Goal: Information Seeking & Learning: Find specific fact

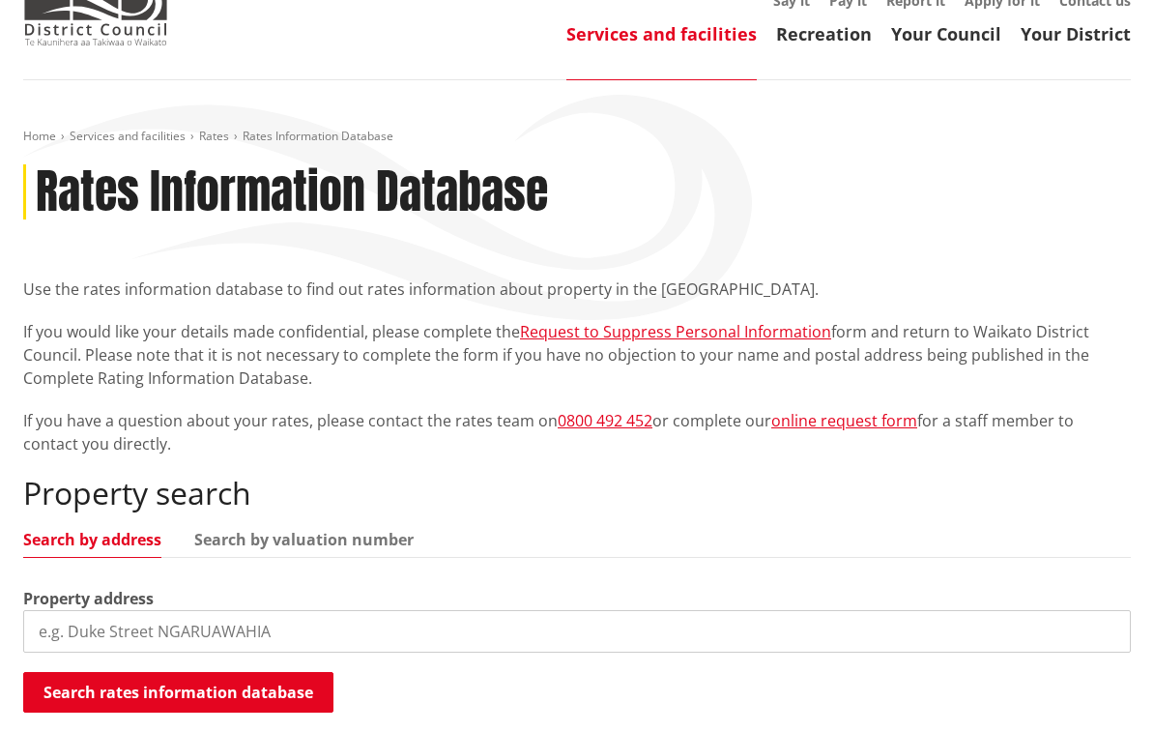
scroll to position [114, 0]
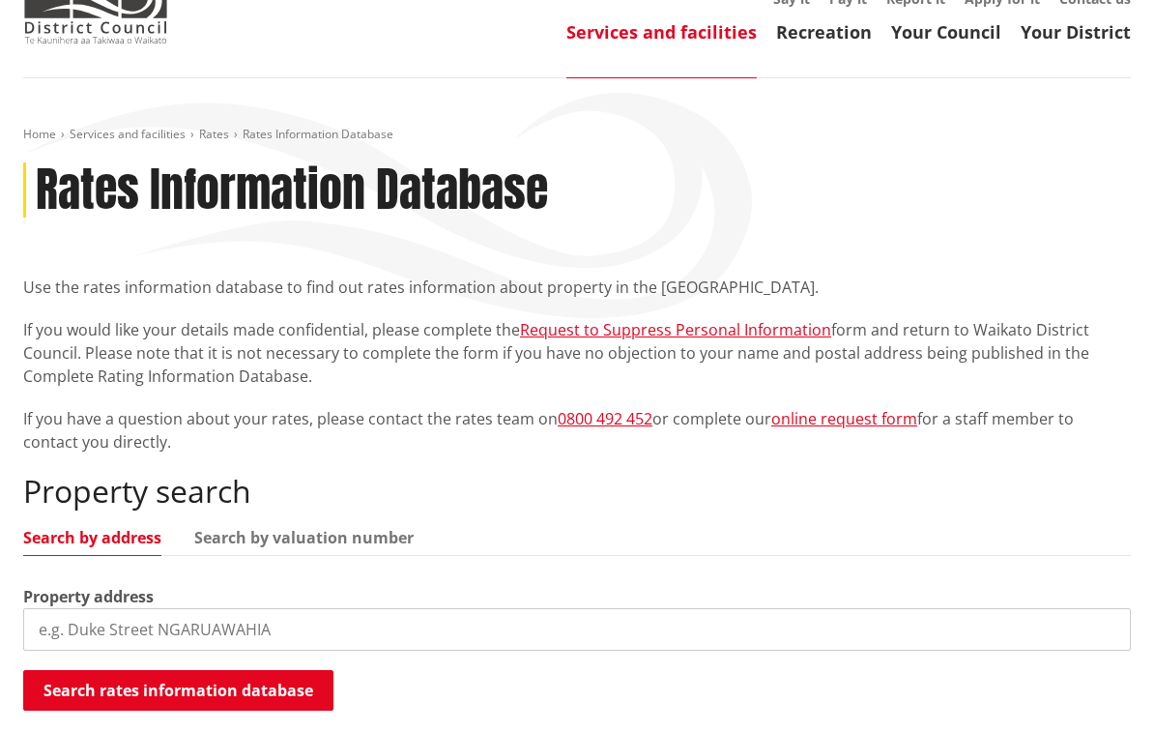
click at [119, 613] on input "search" at bounding box center [577, 629] width 1108 height 43
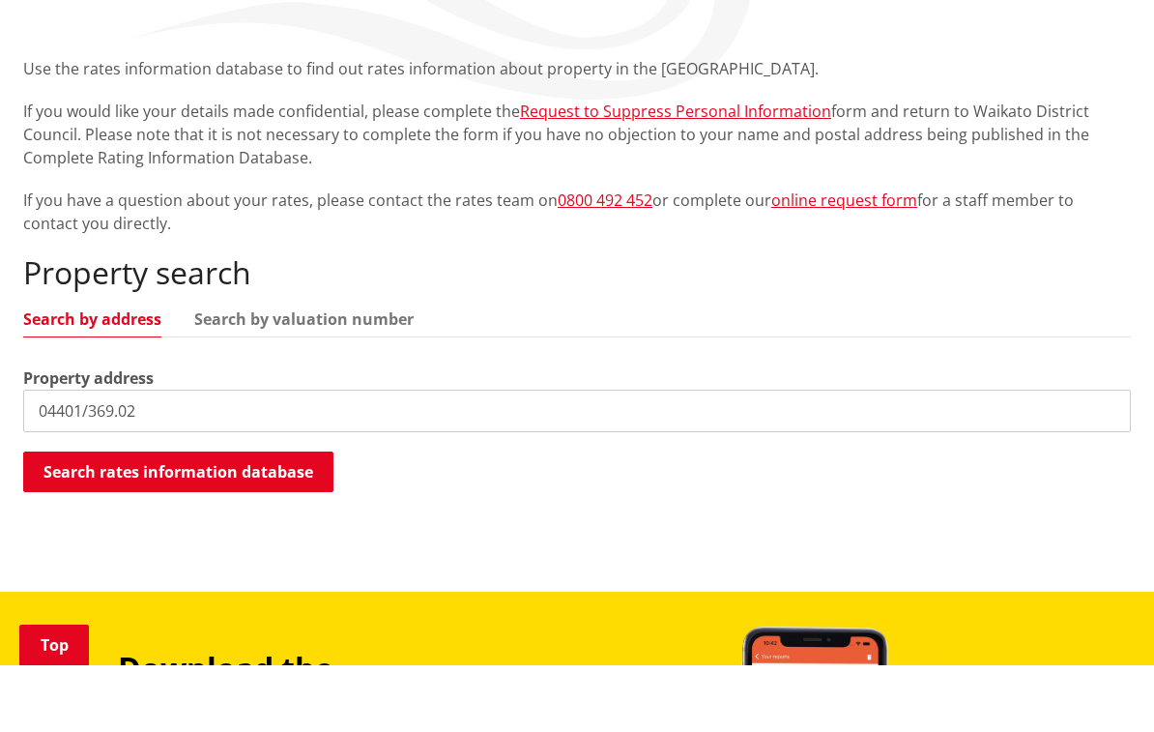
scroll to position [269, 0]
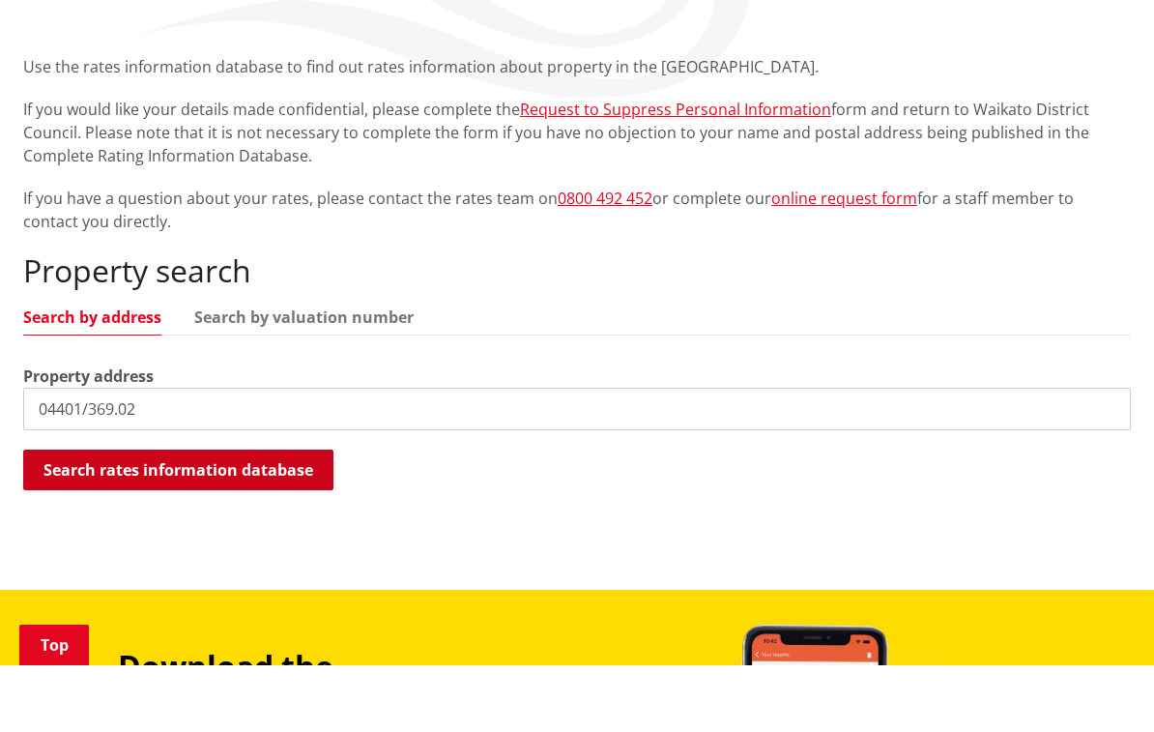
click at [164, 516] on button "Search rates information database" at bounding box center [178, 536] width 310 height 41
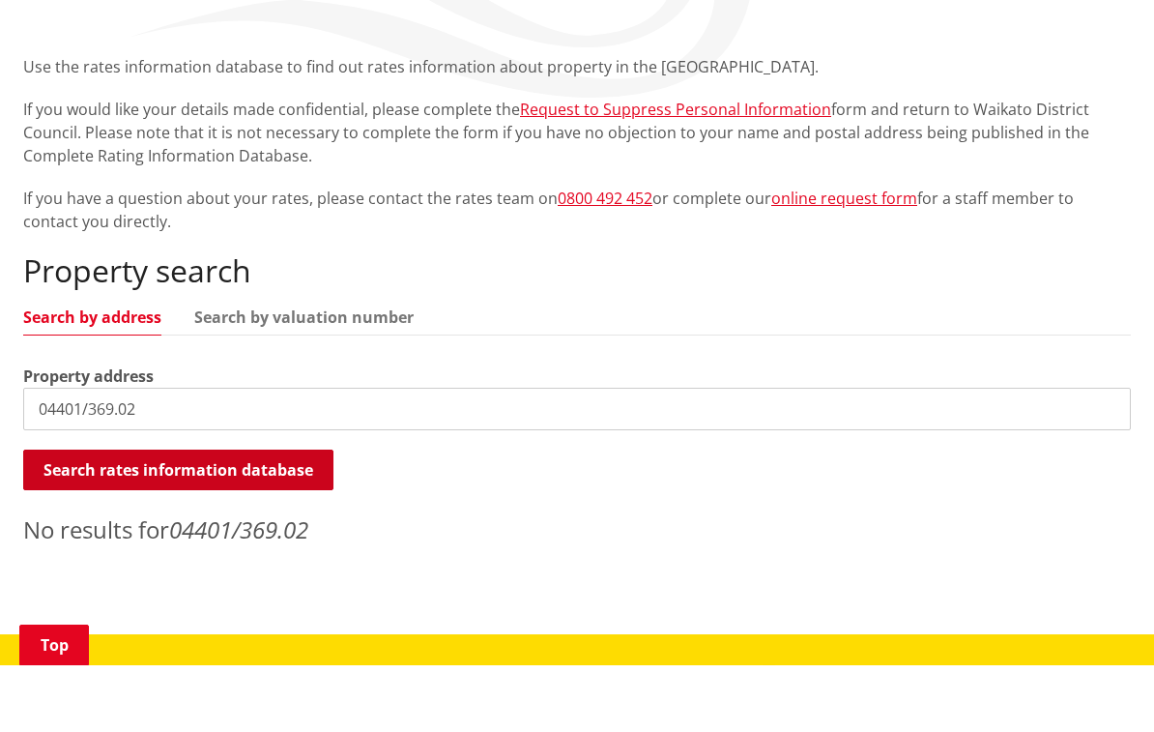
scroll to position [335, 0]
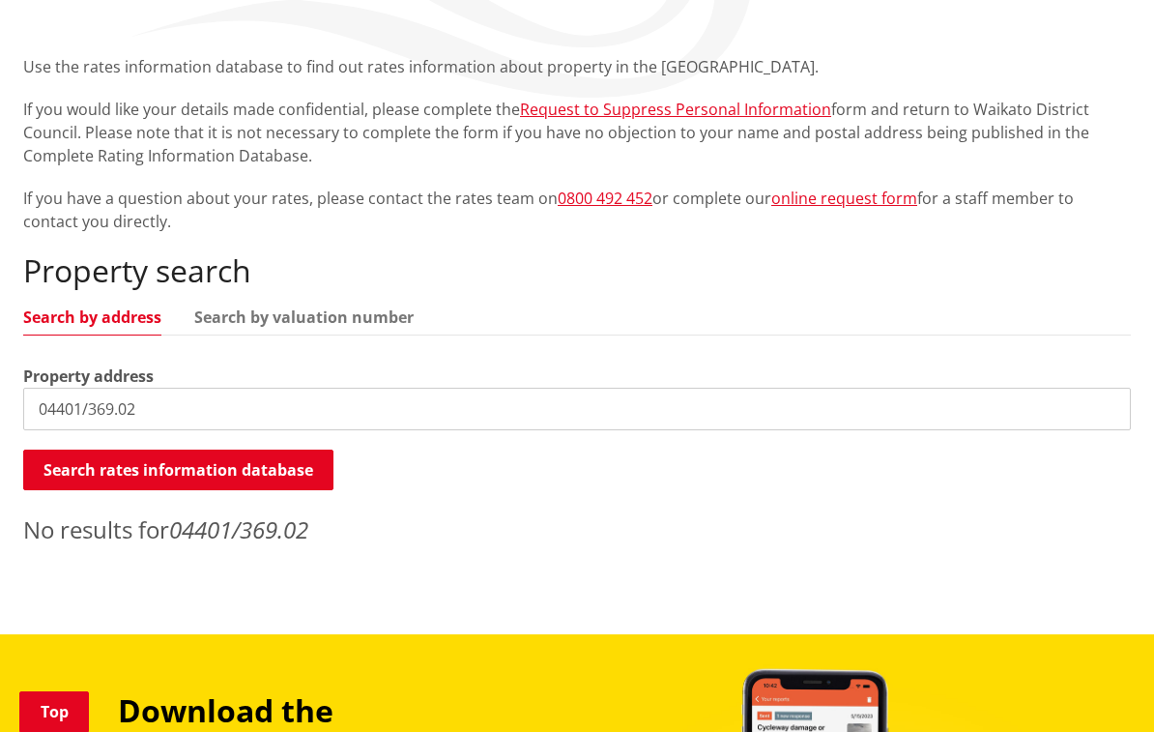
click at [208, 411] on input "04401/369.02" at bounding box center [577, 409] width 1108 height 43
type input "0"
click at [275, 409] on input "582 rutherfurd rd.Taupiri" at bounding box center [577, 409] width 1108 height 43
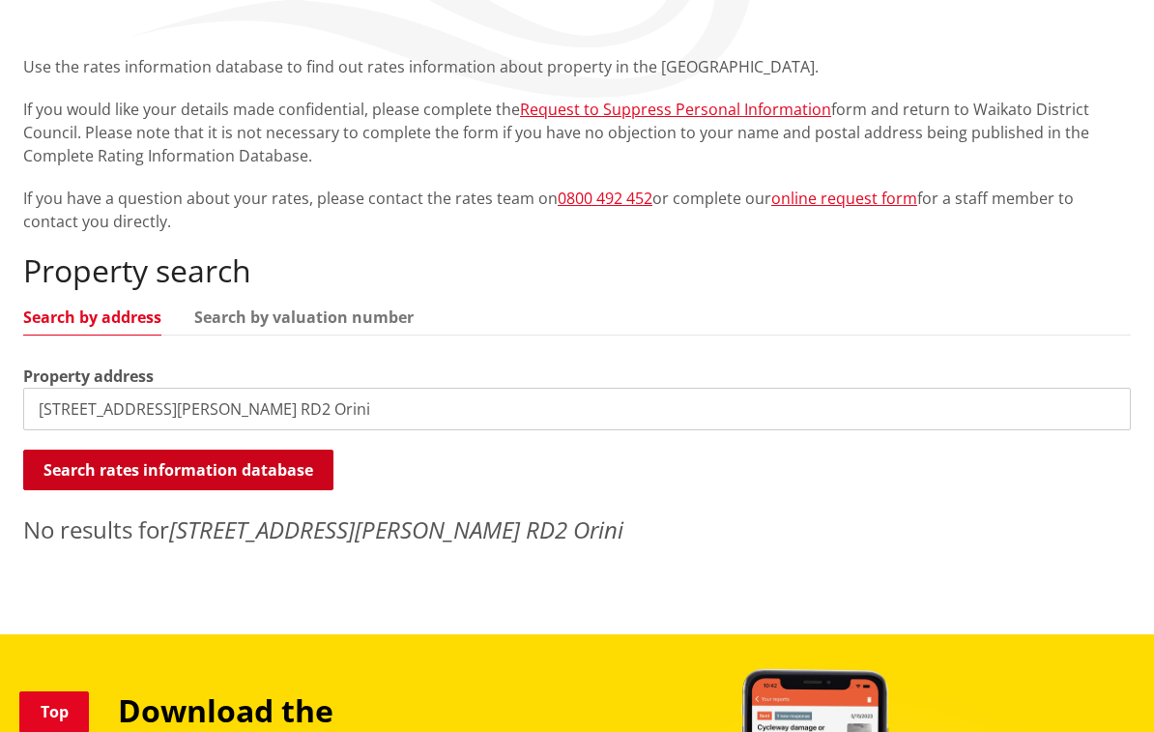
click at [178, 467] on button "Search rates information database" at bounding box center [178, 469] width 310 height 41
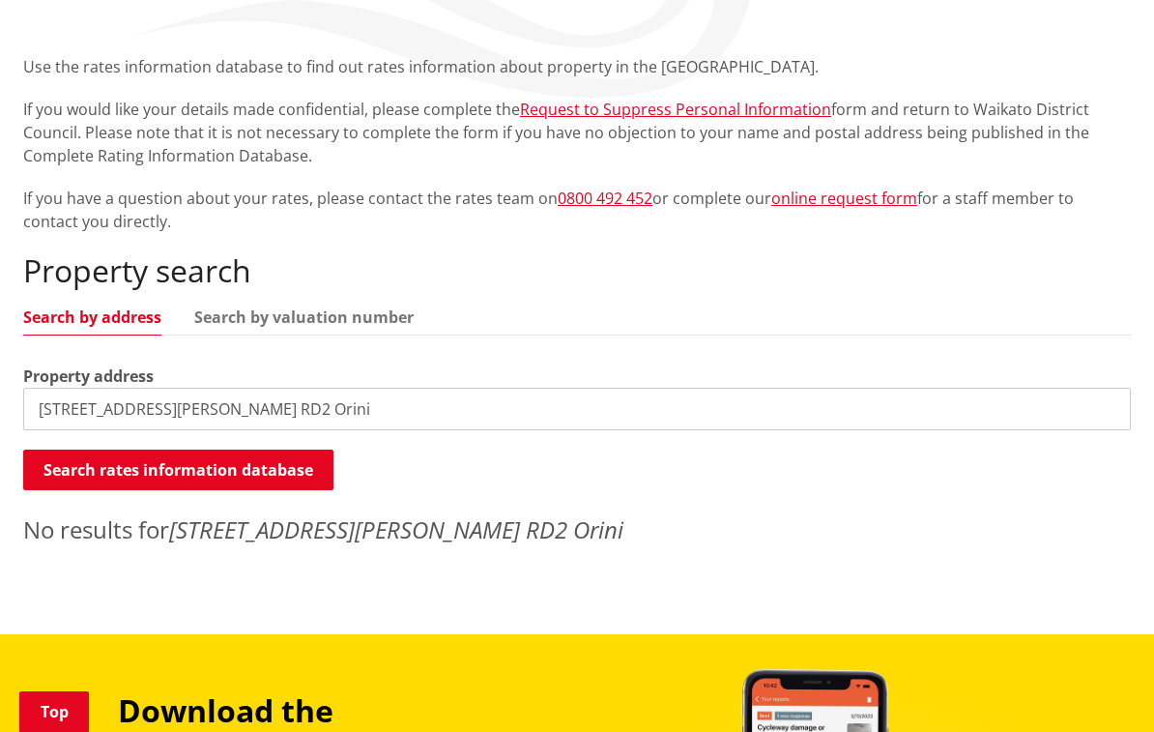
click at [68, 312] on link "Search by address" at bounding box center [92, 316] width 138 height 15
click at [305, 321] on link "Search by valuation number" at bounding box center [303, 316] width 219 height 15
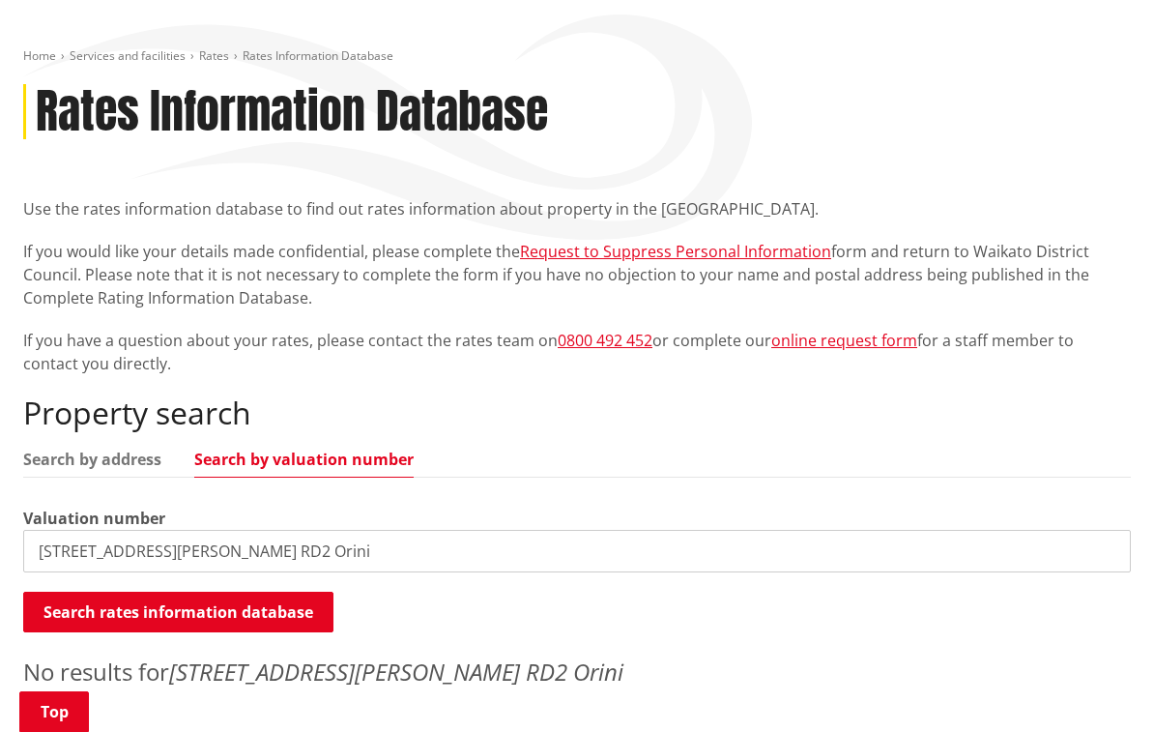
scroll to position [189, 0]
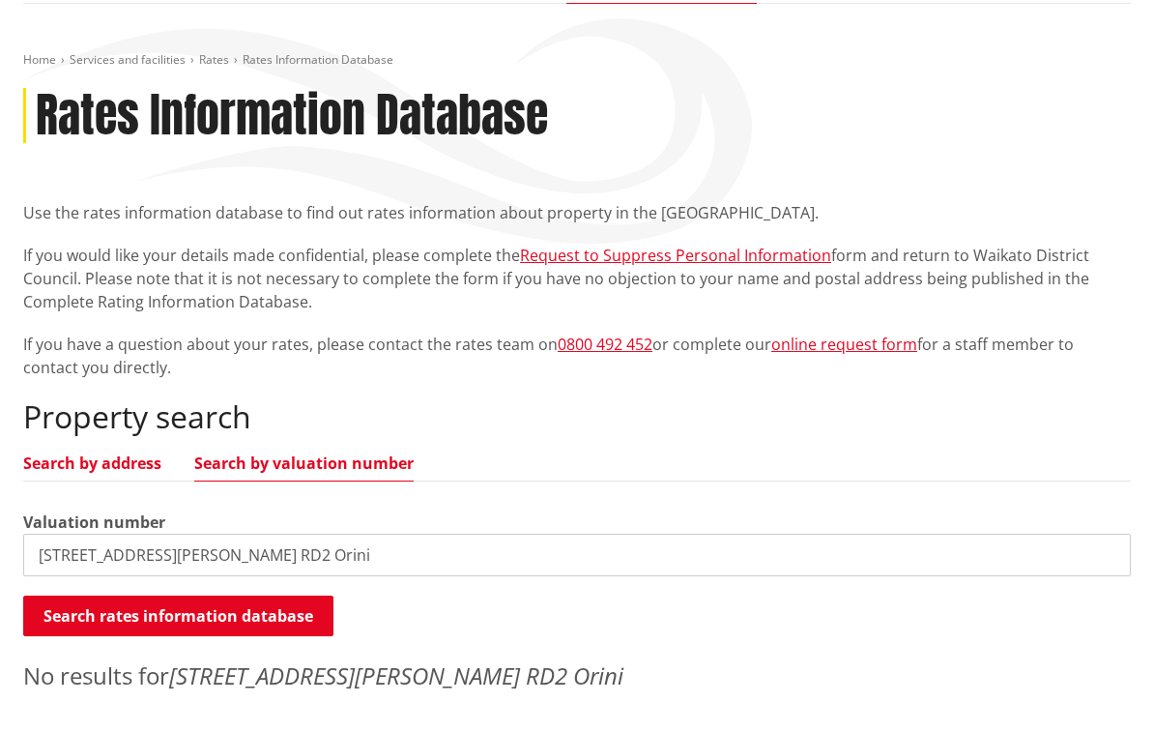
click at [102, 467] on link "Search by address" at bounding box center [92, 462] width 138 height 15
click at [280, 548] on input "582 rutherfurd rd. RD2 Orini" at bounding box center [577, 555] width 1108 height 43
type input "582 rutherfurd rd. RD2 Taupiri"
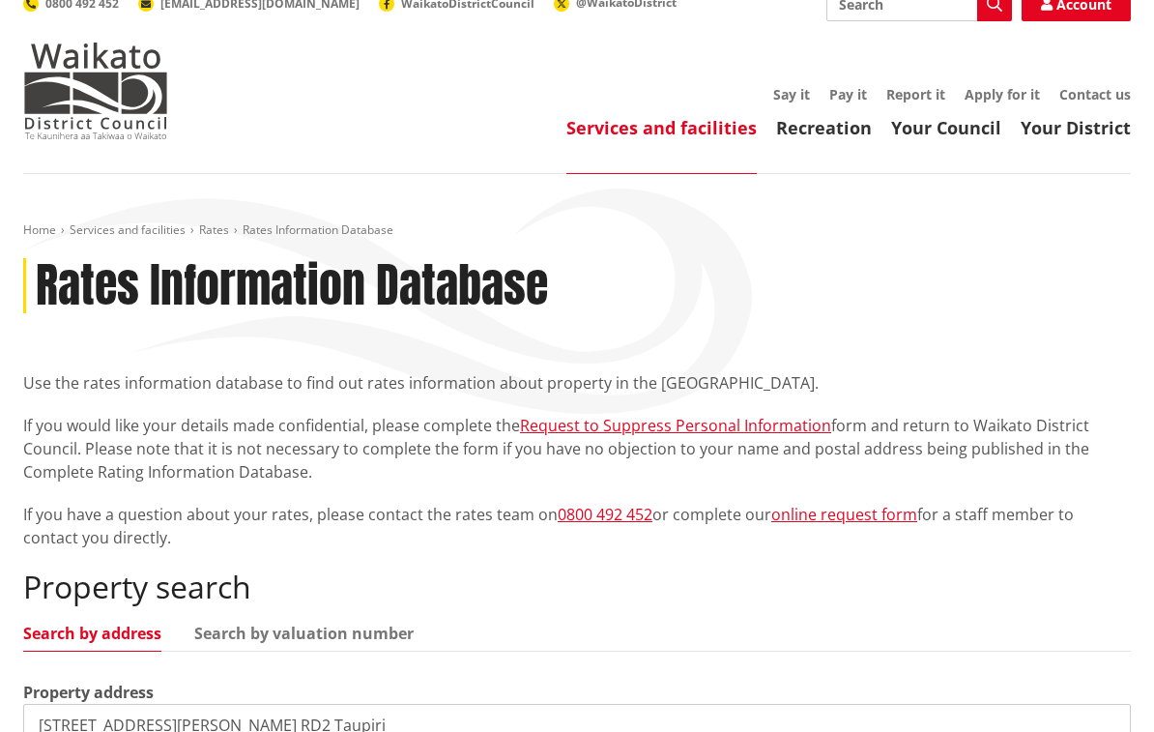
scroll to position [0, 0]
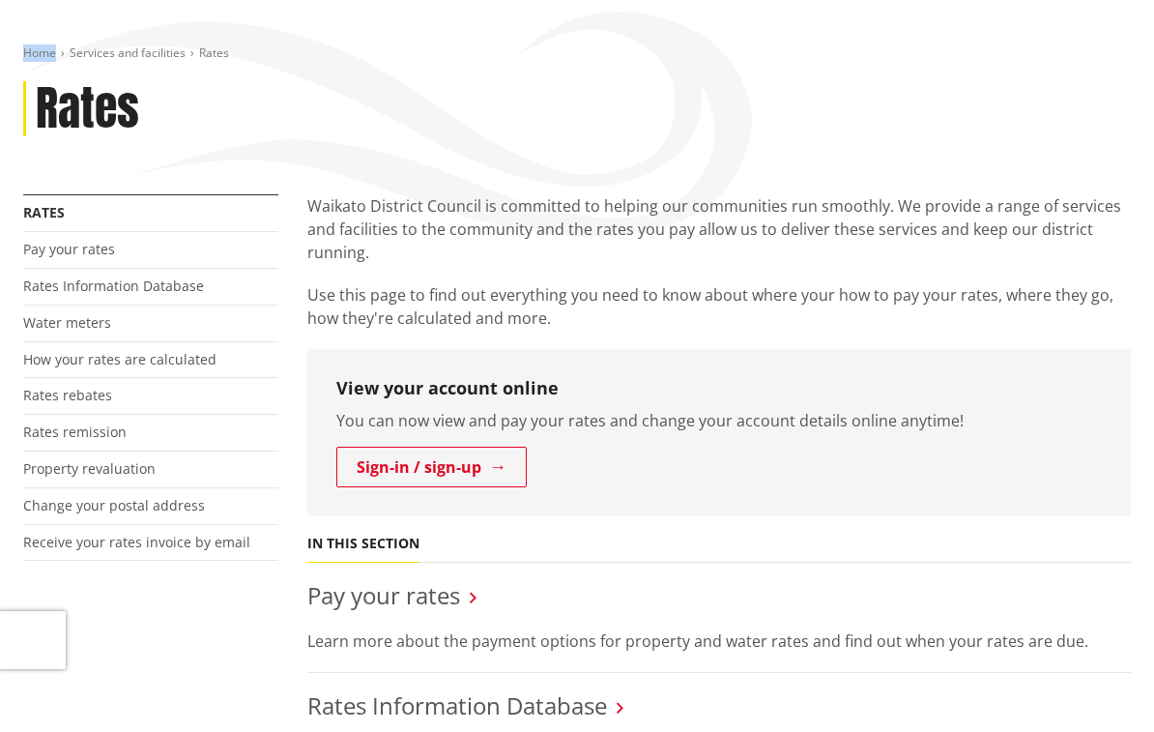
scroll to position [191, 0]
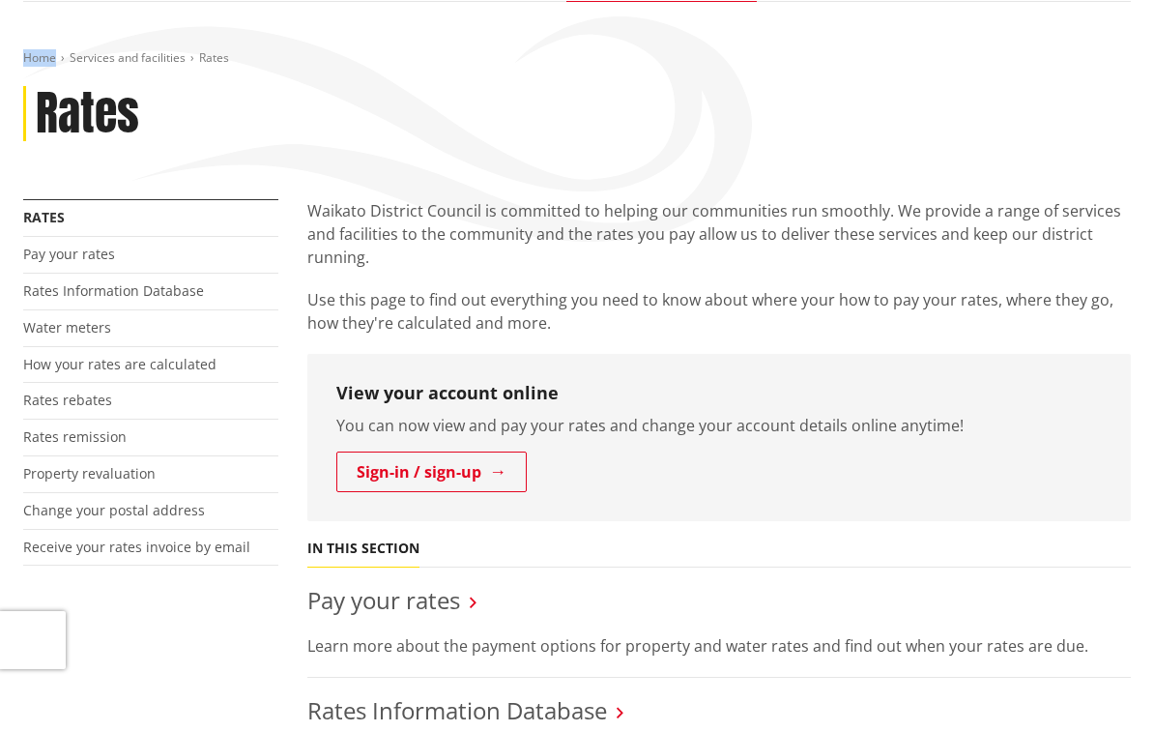
click at [318, 122] on div "Rates" at bounding box center [577, 114] width 1108 height 56
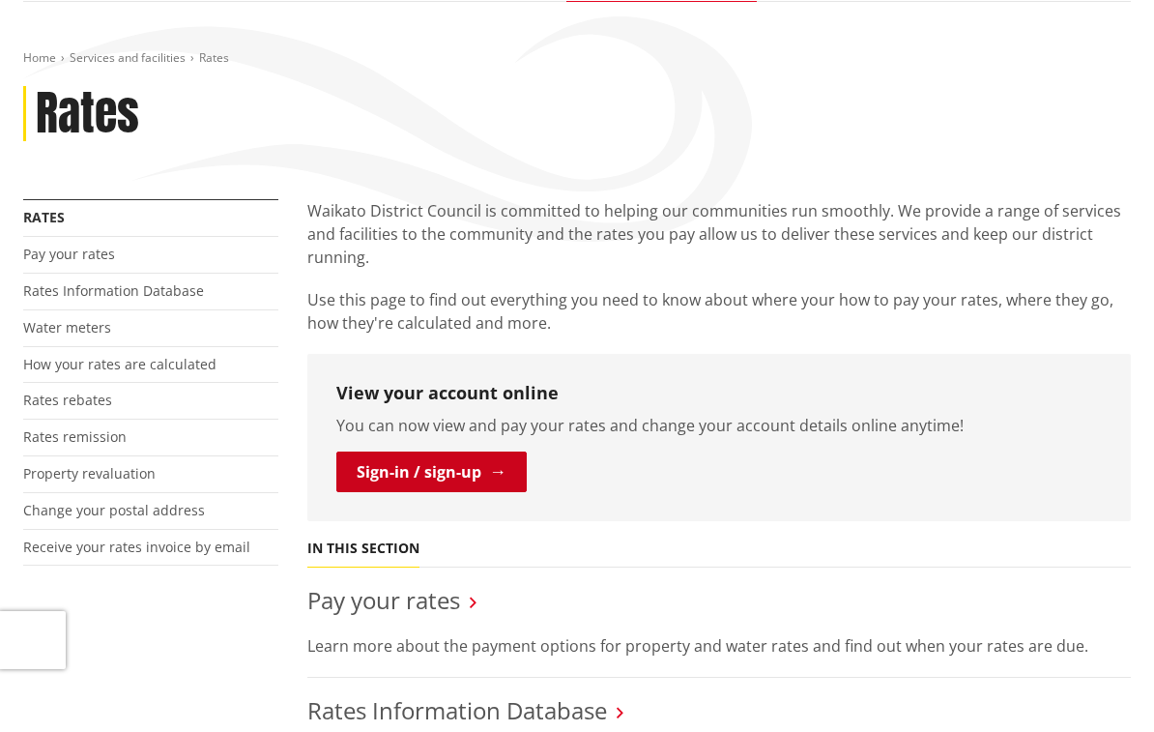
click at [438, 468] on link "Sign-in / sign-up" at bounding box center [431, 471] width 190 height 41
